Goal: Task Accomplishment & Management: Manage account settings

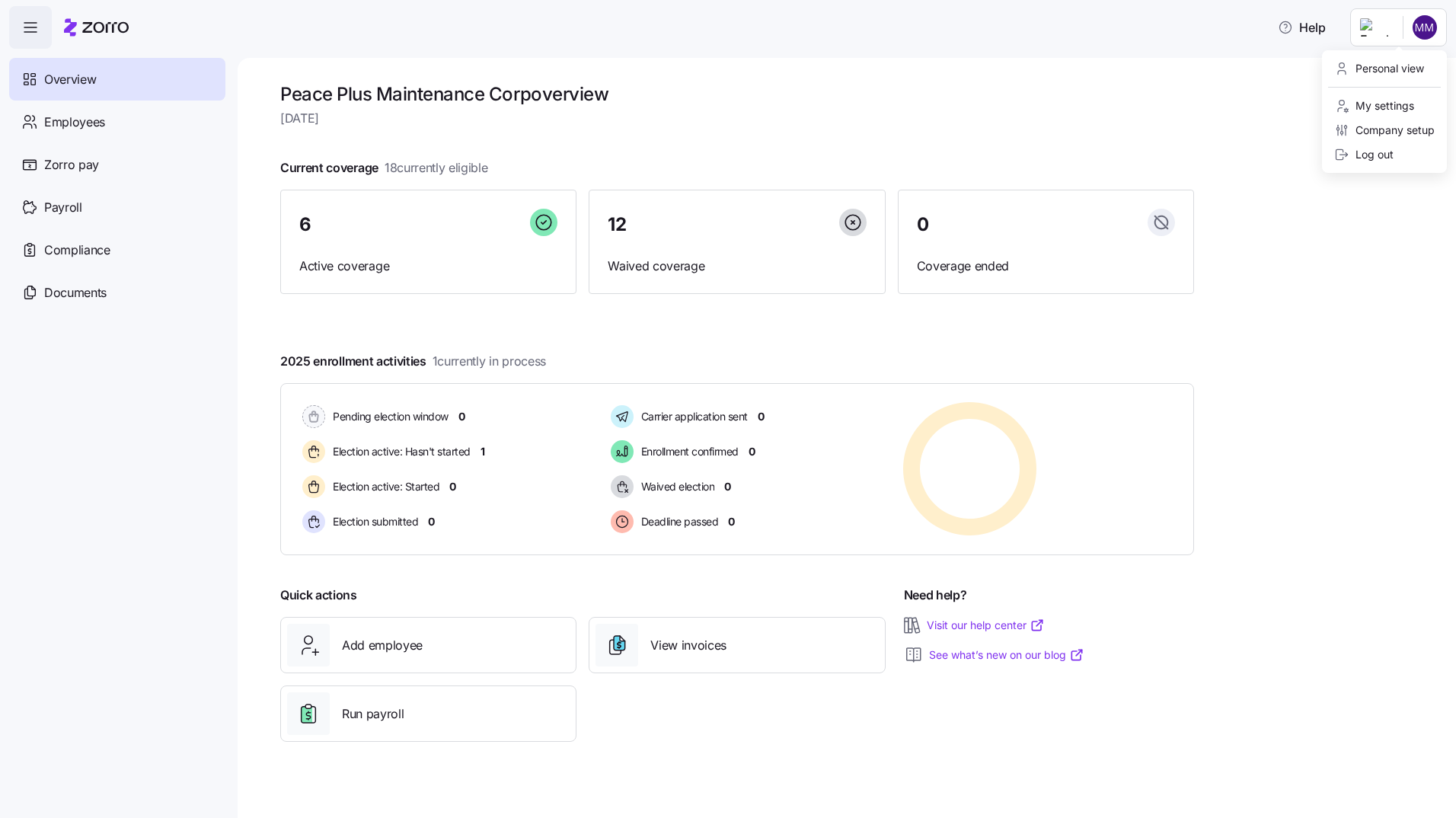
click at [1430, 25] on html "Help Overview Employees Zorro pay Payroll Compliance Documents Peace Plus Maint…" at bounding box center [728, 404] width 1456 height 810
click at [1382, 155] on div "Log out" at bounding box center [1365, 155] width 60 height 17
